Goal: Information Seeking & Learning: Learn about a topic

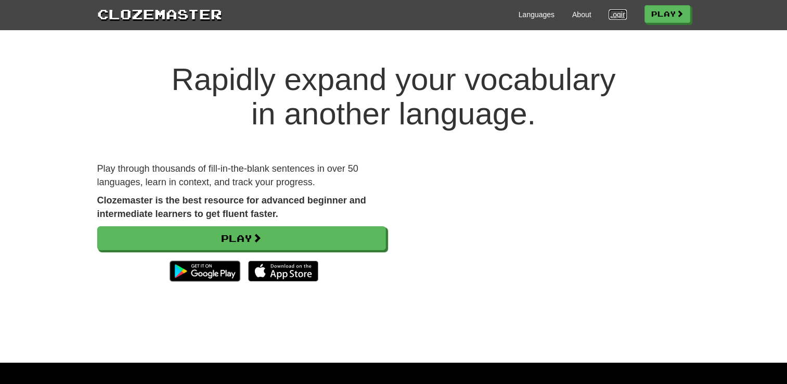
click at [609, 11] on link "Login" at bounding box center [617, 14] width 18 height 10
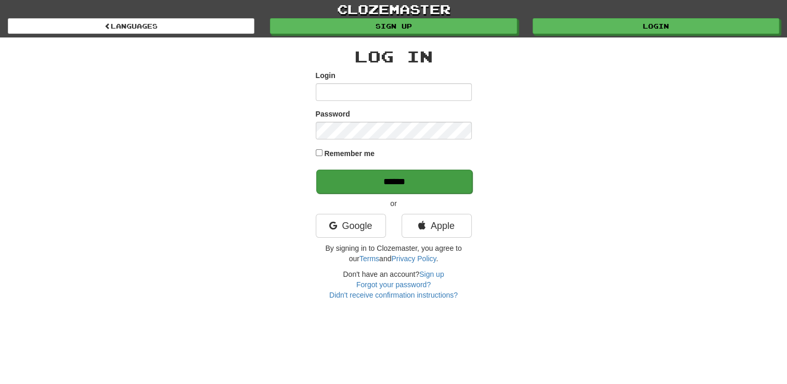
type input "**********"
click at [439, 178] on input "******" at bounding box center [394, 182] width 156 height 24
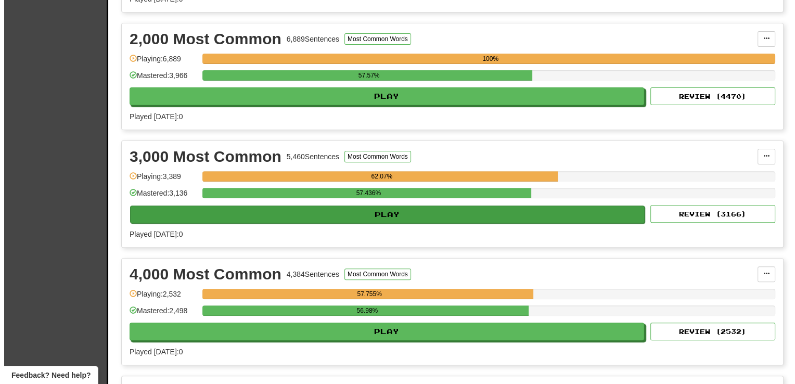
scroll to position [333, 0]
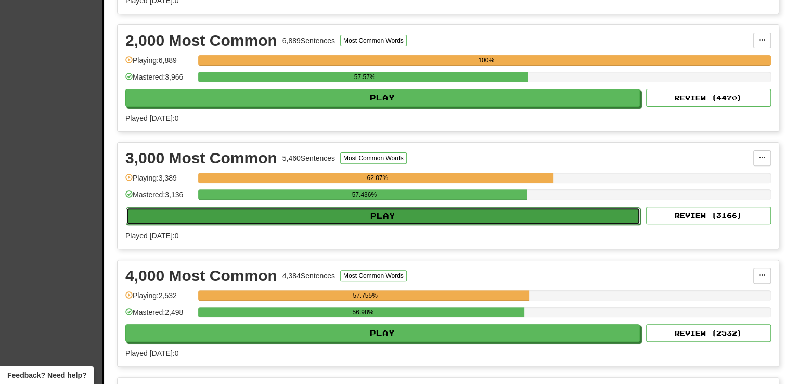
click at [384, 217] on button "Play" at bounding box center [383, 216] width 514 height 18
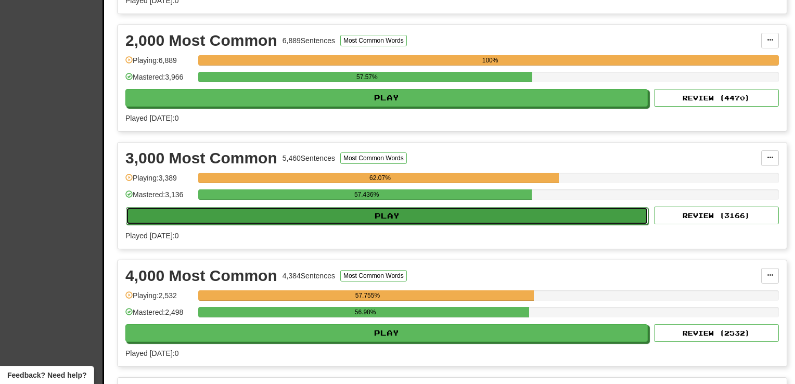
select select "**"
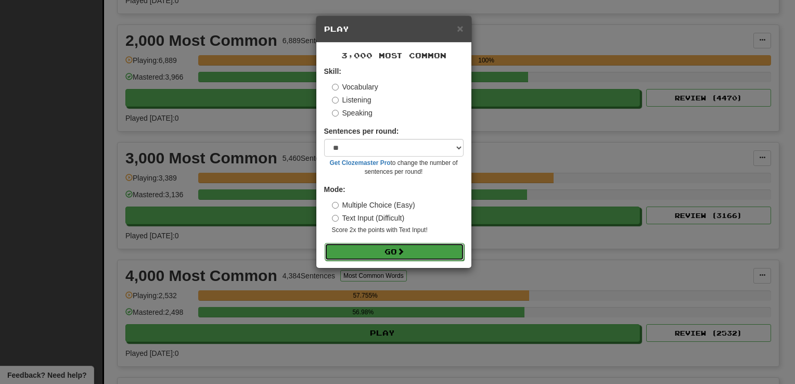
click at [376, 253] on button "Go" at bounding box center [393, 252] width 139 height 18
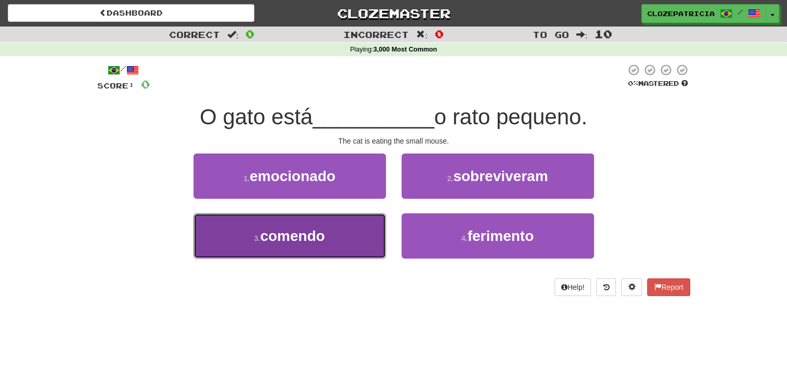
click at [347, 234] on button "3 . comendo" at bounding box center [289, 235] width 192 height 45
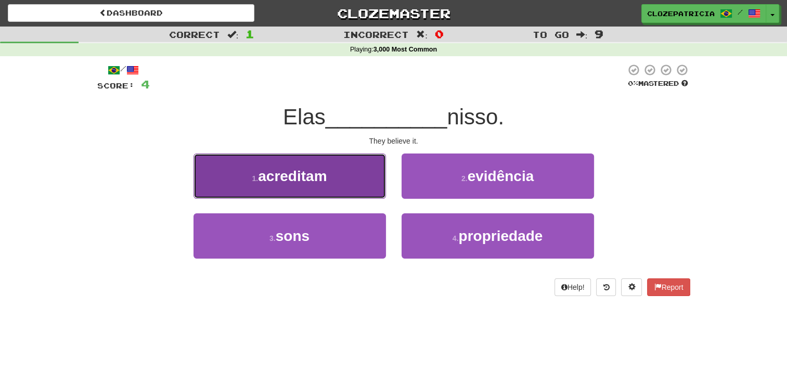
click at [336, 179] on button "1 . acreditam" at bounding box center [289, 175] width 192 height 45
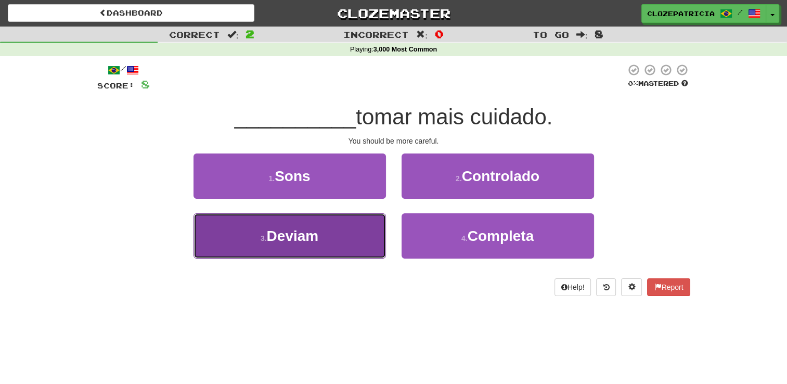
click at [310, 230] on span "Deviam" at bounding box center [293, 236] width 52 height 16
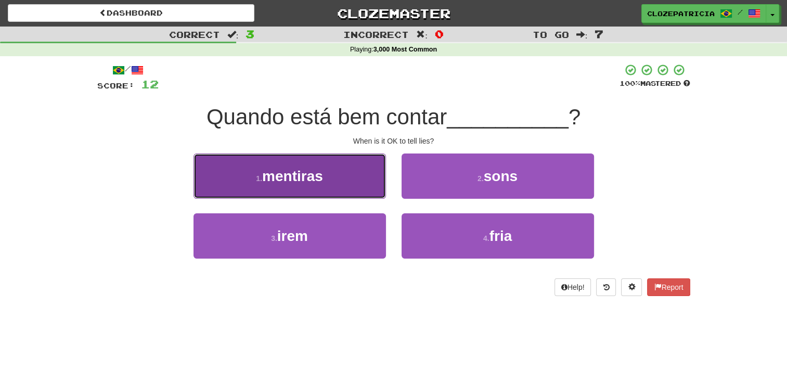
click at [316, 186] on button "1 . mentiras" at bounding box center [289, 175] width 192 height 45
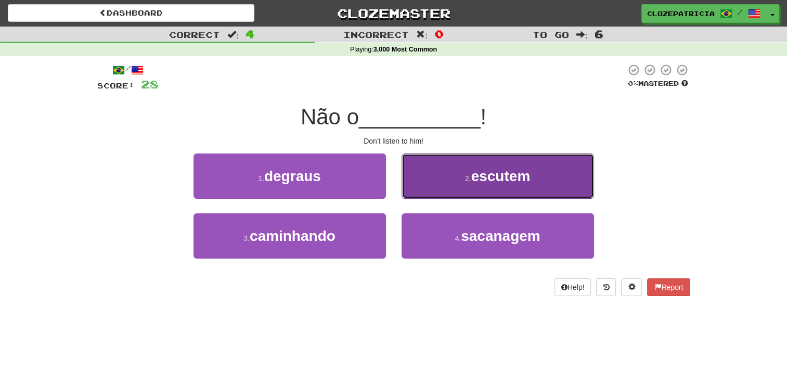
click at [477, 178] on span "escutem" at bounding box center [500, 176] width 59 height 16
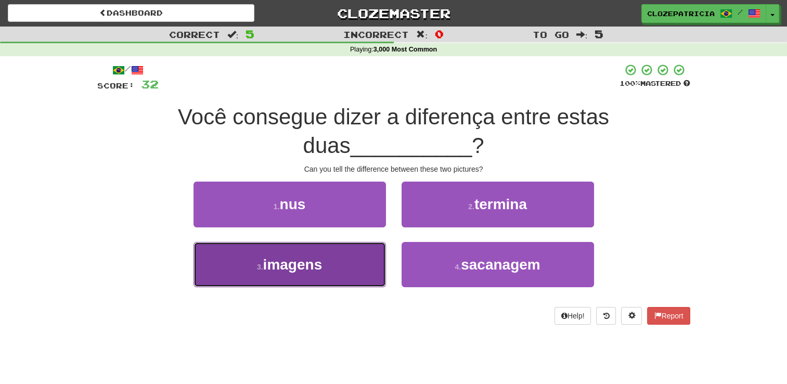
click at [374, 265] on button "3 . imagens" at bounding box center [289, 264] width 192 height 45
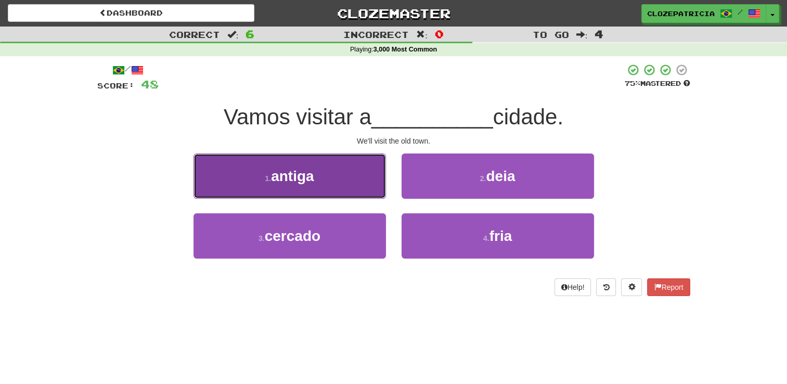
click at [339, 185] on button "1 . antiga" at bounding box center [289, 175] width 192 height 45
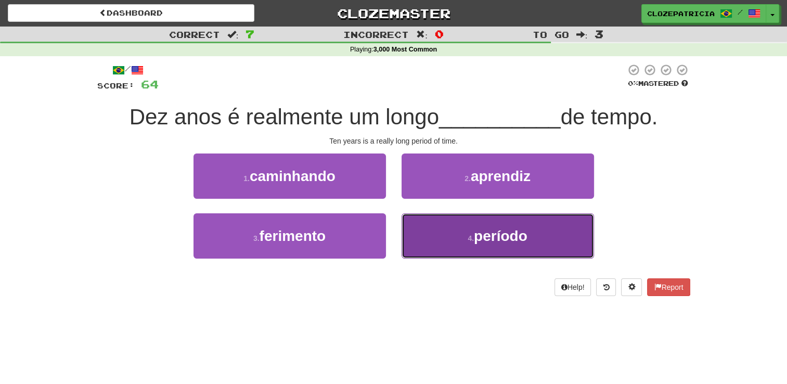
click at [448, 229] on button "4 . período" at bounding box center [497, 235] width 192 height 45
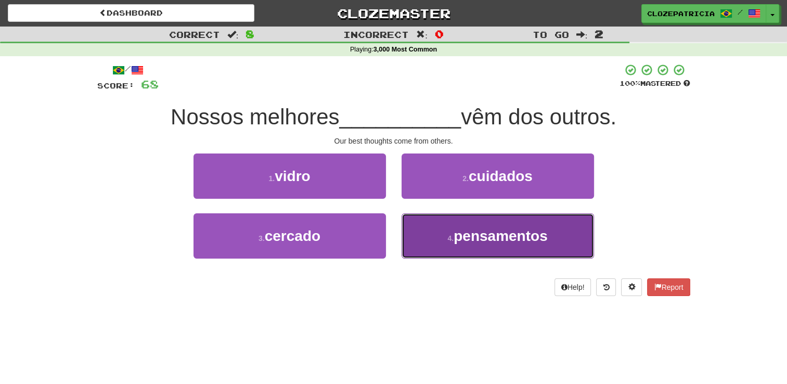
click at [443, 232] on button "4 . pensamentos" at bounding box center [497, 235] width 192 height 45
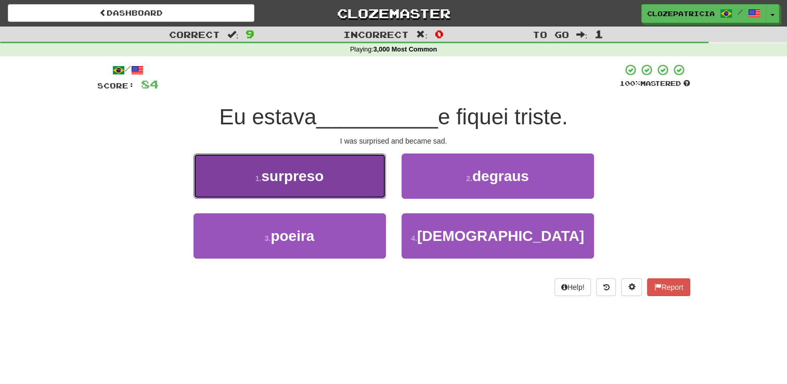
click at [346, 187] on button "1 . surpreso" at bounding box center [289, 175] width 192 height 45
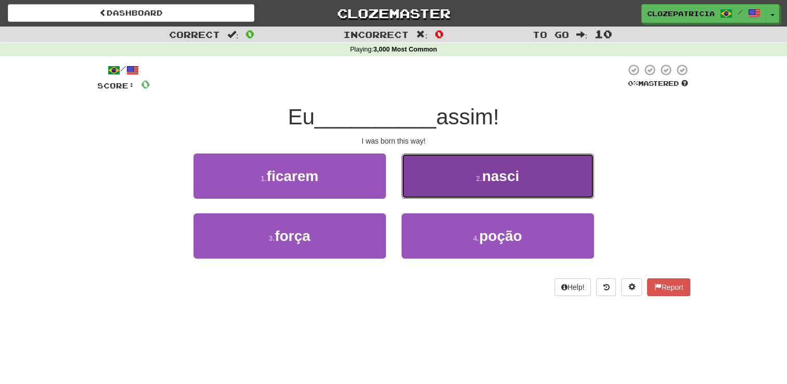
click at [485, 180] on span "nasci" at bounding box center [500, 176] width 37 height 16
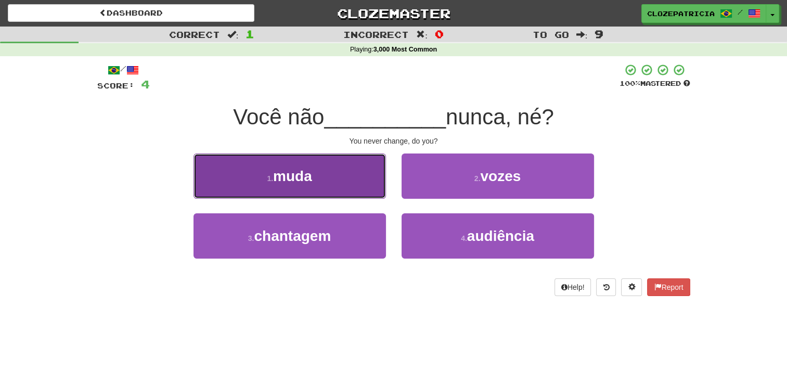
click at [358, 184] on button "1 . muda" at bounding box center [289, 175] width 192 height 45
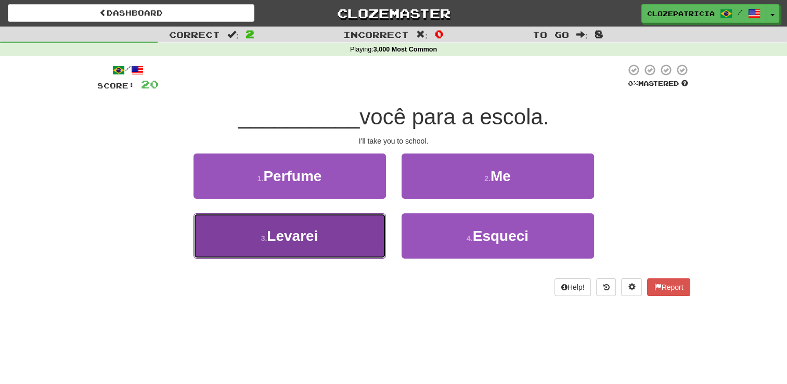
click at [334, 242] on button "3 . Levarei" at bounding box center [289, 235] width 192 height 45
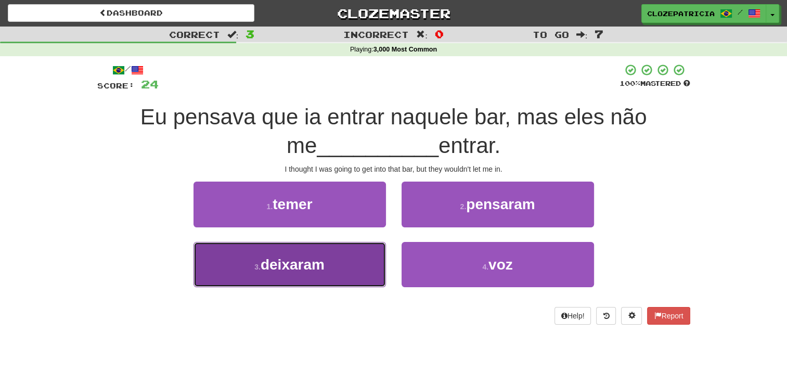
click at [352, 266] on button "3 . deixaram" at bounding box center [289, 264] width 192 height 45
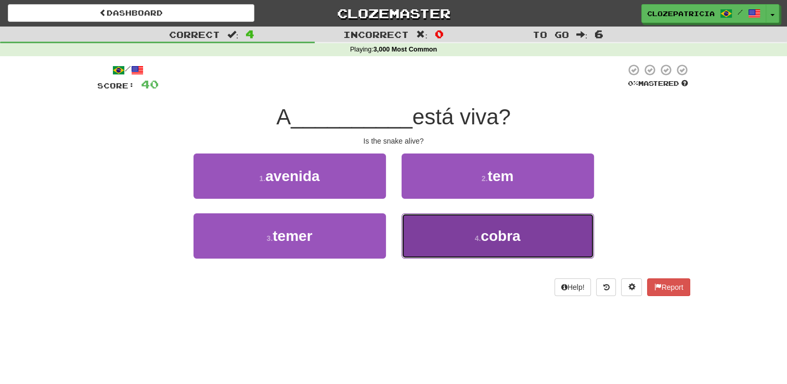
click at [482, 240] on span "cobra" at bounding box center [500, 236] width 40 height 16
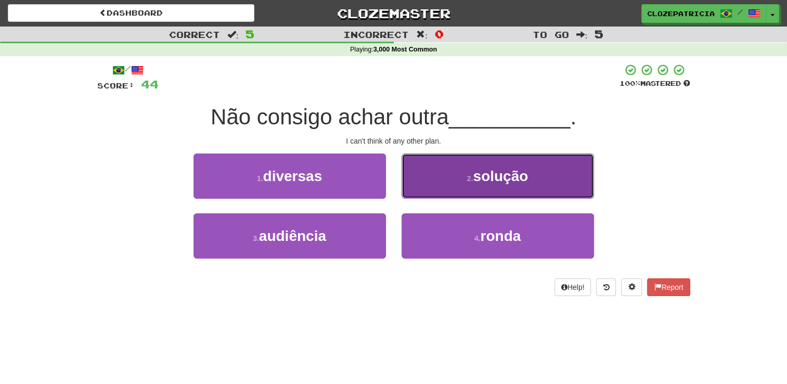
click at [476, 174] on span "solução" at bounding box center [500, 176] width 55 height 16
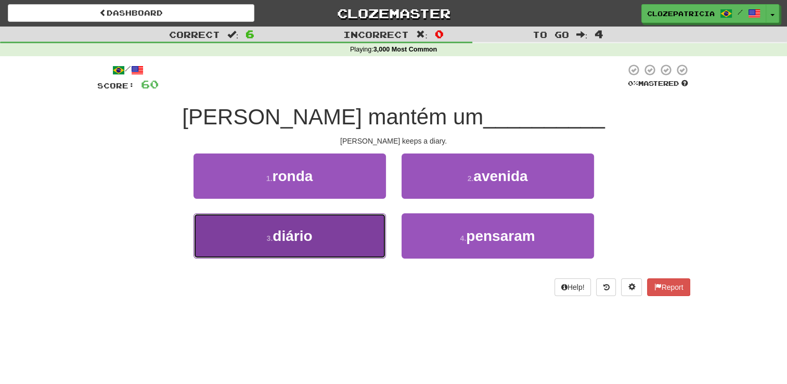
click at [341, 243] on button "3 . diário" at bounding box center [289, 235] width 192 height 45
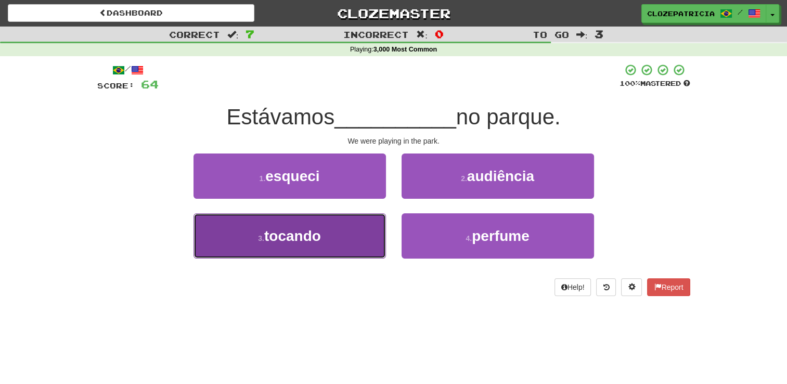
click at [333, 236] on button "3 . tocando" at bounding box center [289, 235] width 192 height 45
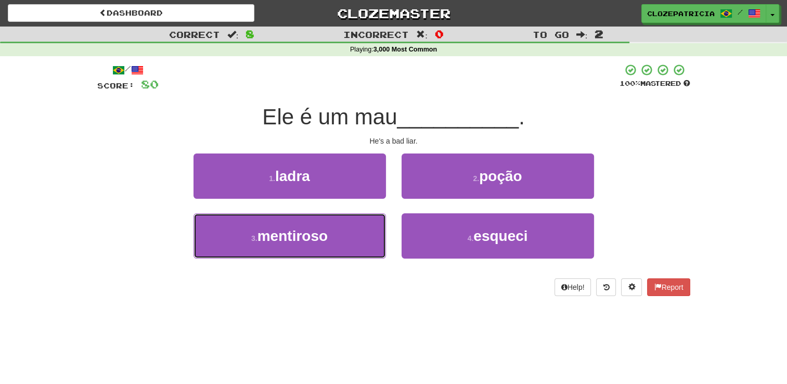
click at [333, 236] on button "3 . mentiroso" at bounding box center [289, 235] width 192 height 45
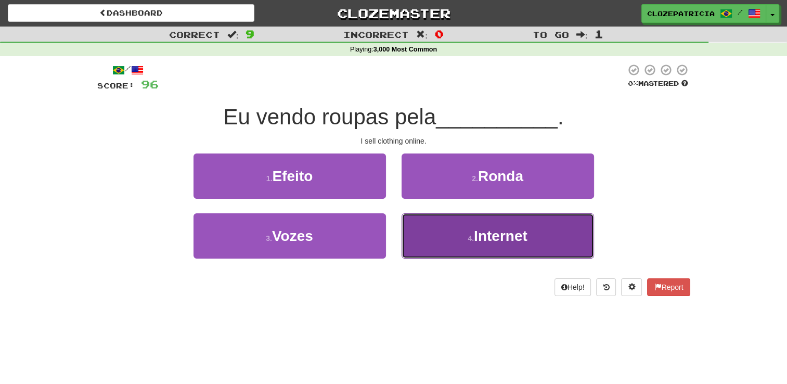
click at [451, 235] on button "4 . Internet" at bounding box center [497, 235] width 192 height 45
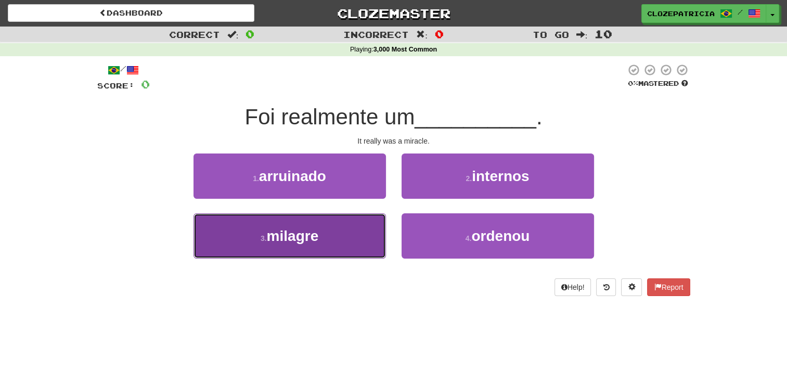
click at [326, 231] on button "3 . milagre" at bounding box center [289, 235] width 192 height 45
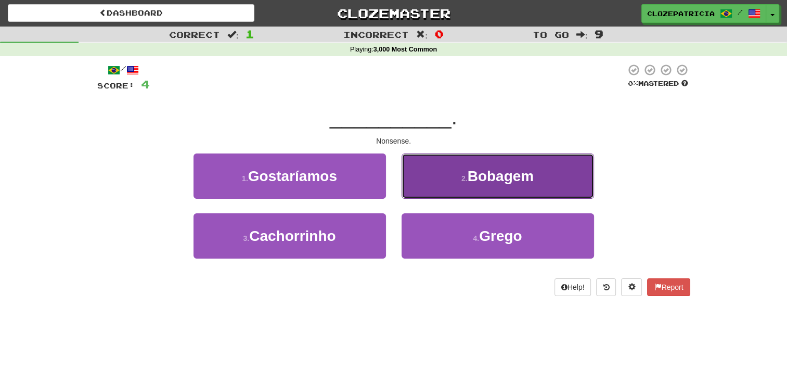
click at [470, 174] on span "Bobagem" at bounding box center [500, 176] width 67 height 16
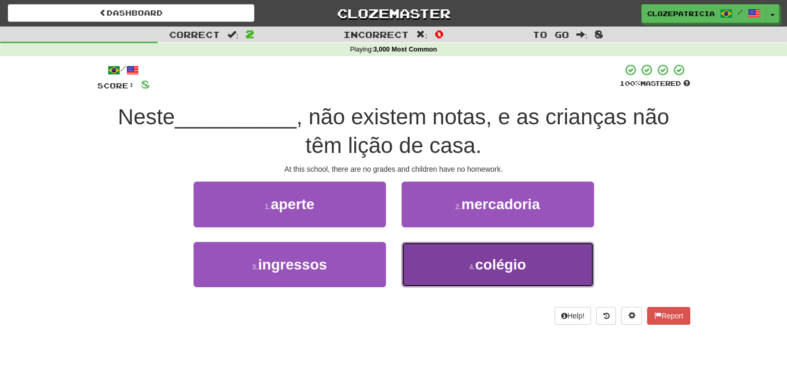
click at [427, 269] on button "4 . colégio" at bounding box center [497, 264] width 192 height 45
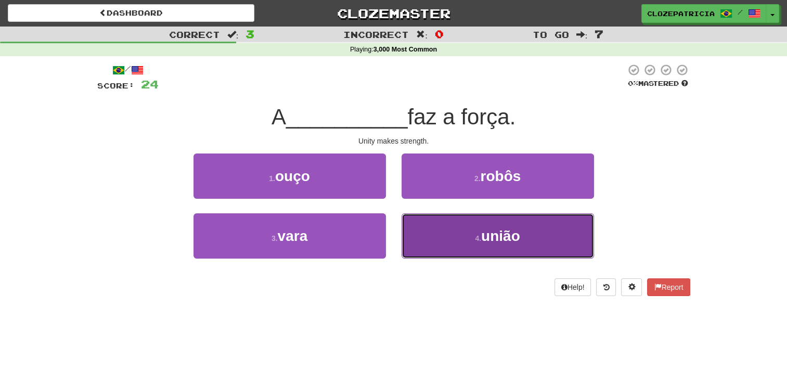
click at [447, 243] on button "4 . união" at bounding box center [497, 235] width 192 height 45
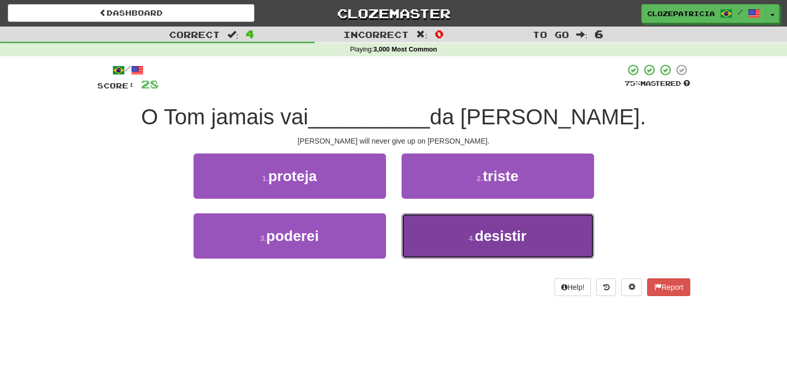
click at [454, 241] on button "4 . desistir" at bounding box center [497, 235] width 192 height 45
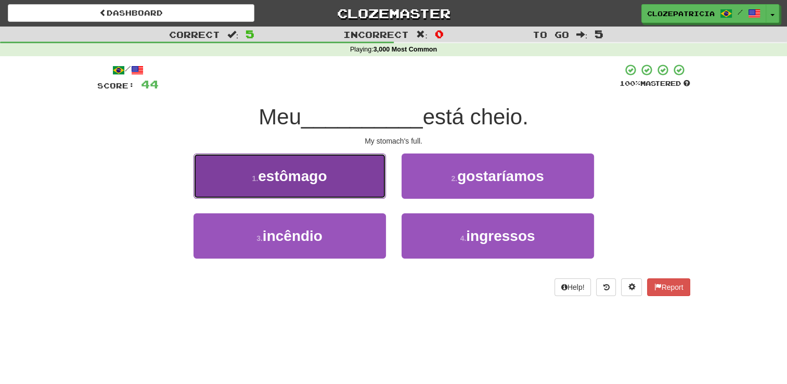
click at [337, 177] on button "1 . estômago" at bounding box center [289, 175] width 192 height 45
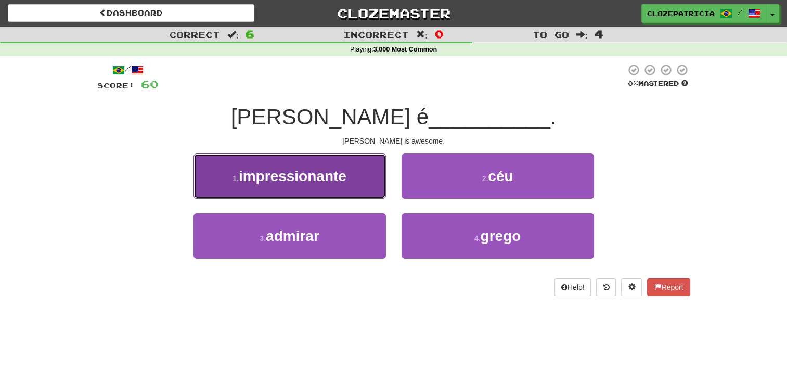
click at [351, 183] on button "1 . impressionante" at bounding box center [289, 175] width 192 height 45
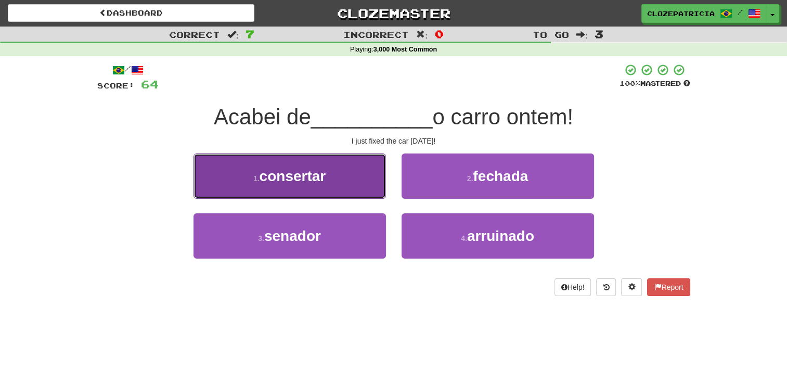
click at [344, 179] on button "1 . consertar" at bounding box center [289, 175] width 192 height 45
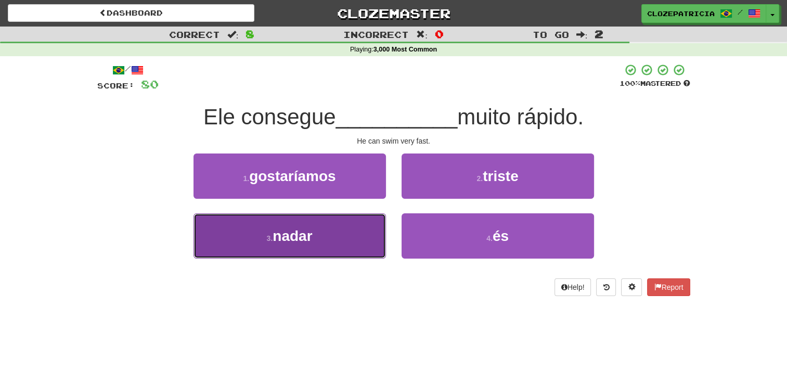
click at [312, 241] on span "nadar" at bounding box center [292, 236] width 40 height 16
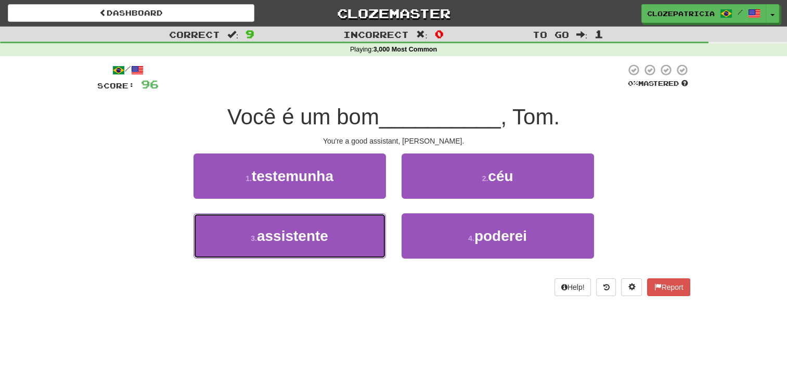
click at [312, 241] on span "assistente" at bounding box center [292, 236] width 71 height 16
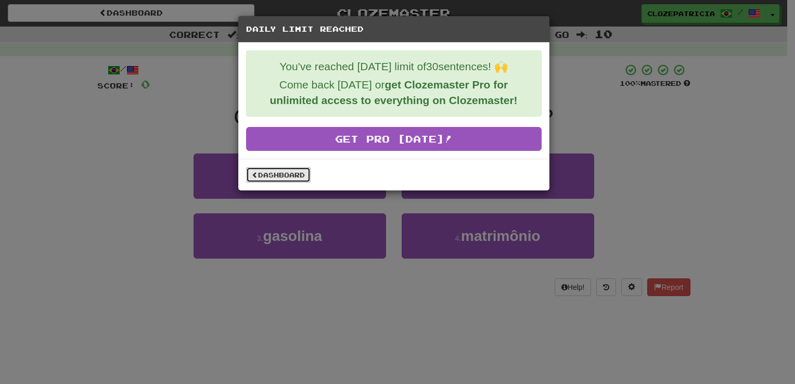
click at [262, 173] on link "Dashboard" at bounding box center [278, 175] width 64 height 16
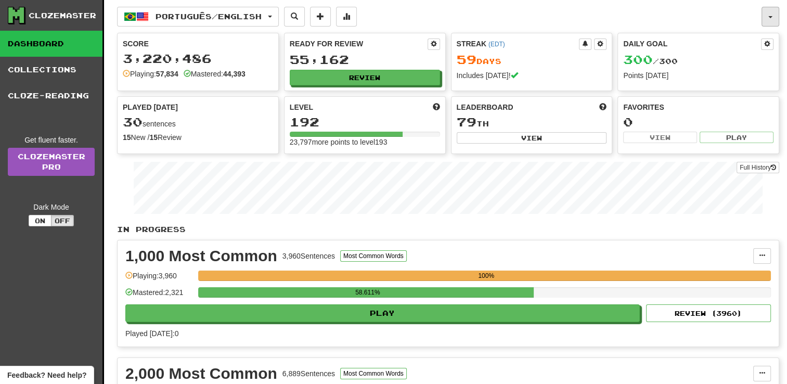
click at [766, 16] on button "button" at bounding box center [770, 17] width 18 height 20
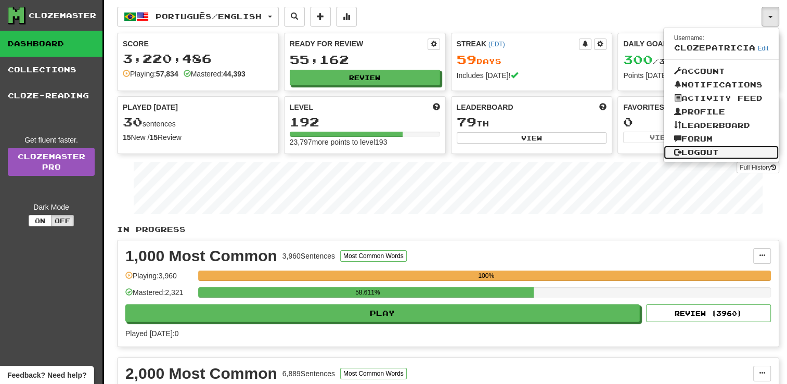
click at [696, 150] on link "Logout" at bounding box center [721, 153] width 115 height 14
